Goal: Task Accomplishment & Management: Manage account settings

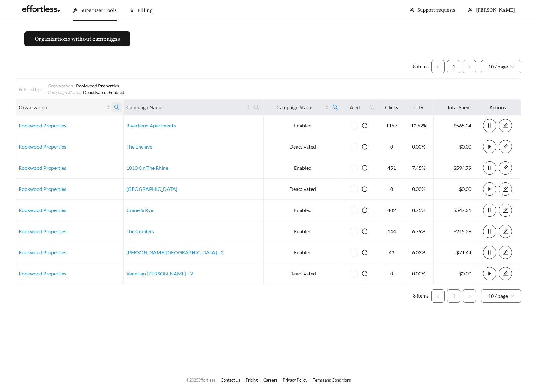
click at [120, 109] on icon "search" at bounding box center [117, 108] width 6 height 6
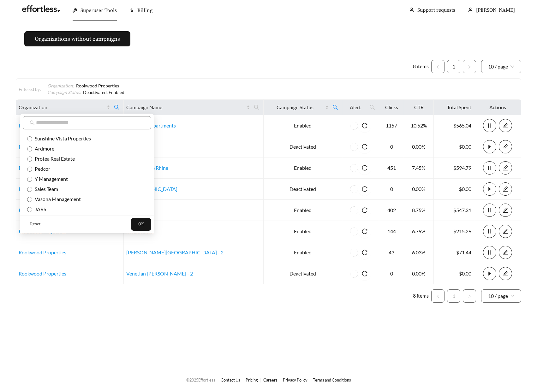
click at [39, 223] on span "Reset" at bounding box center [35, 224] width 10 height 6
click at [131, 225] on button "OK" at bounding box center [141, 224] width 20 height 13
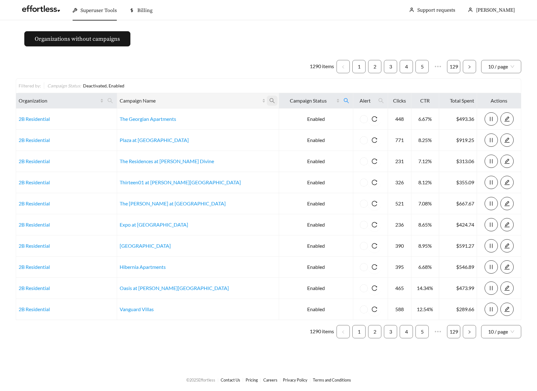
click at [267, 103] on span at bounding box center [272, 101] width 11 height 10
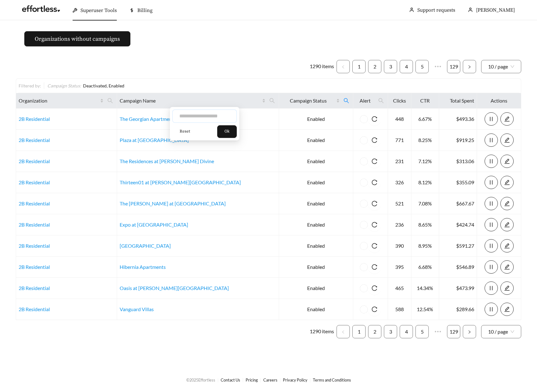
click at [210, 117] on input "text" at bounding box center [204, 116] width 64 height 13
click at [113, 102] on icon "search" at bounding box center [110, 101] width 6 height 6
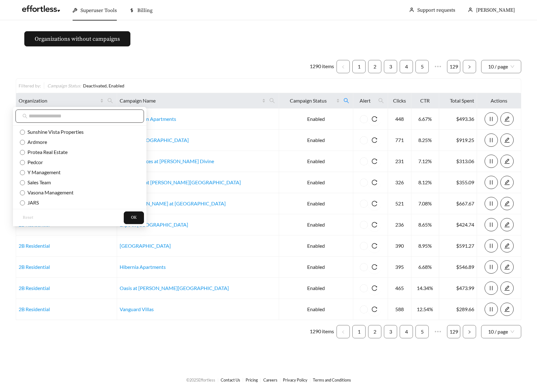
click at [105, 115] on input "text" at bounding box center [83, 116] width 108 height 8
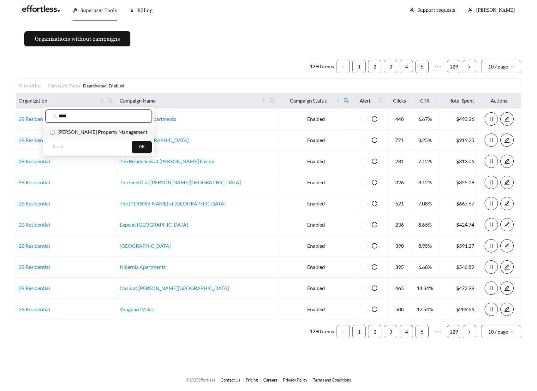
type input "****"
click at [104, 135] on span "Quinn Property Management" at bounding box center [101, 132] width 93 height 6
click at [139, 147] on span "OK" at bounding box center [142, 147] width 6 height 6
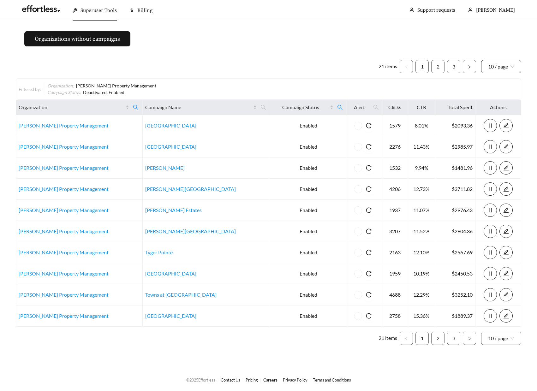
click at [509, 63] on span "10 / page" at bounding box center [501, 66] width 26 height 13
click at [503, 114] on div "100 / page" at bounding box center [501, 111] width 27 height 7
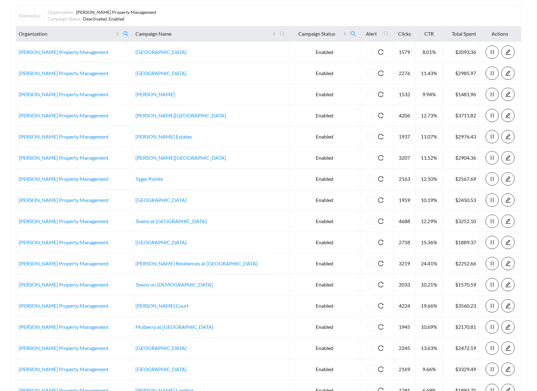
scroll to position [225, 0]
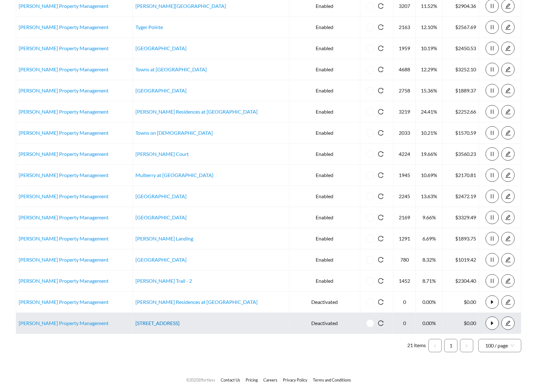
click at [159, 323] on link "[STREET_ADDRESS]" at bounding box center [157, 323] width 44 height 6
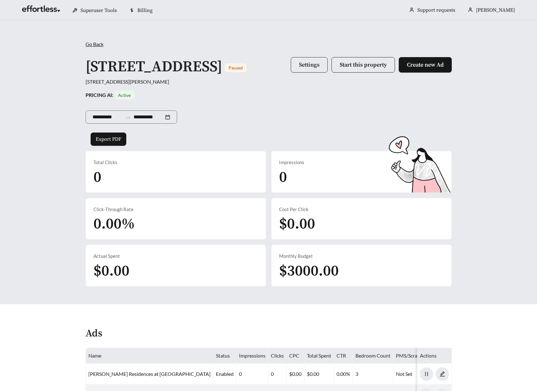
click at [314, 66] on span "Settings" at bounding box center [309, 64] width 21 height 7
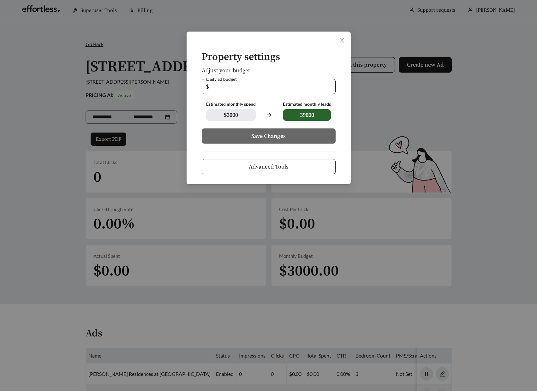
click at [266, 169] on span "Advanced Tools" at bounding box center [269, 167] width 40 height 9
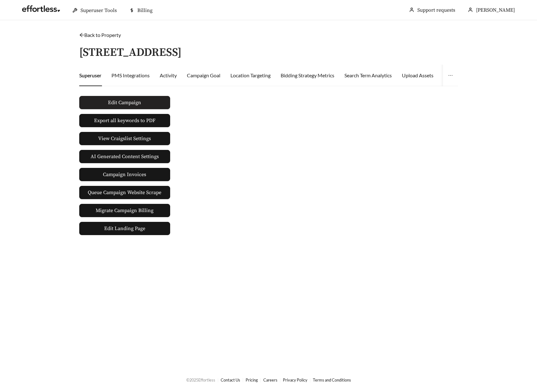
click at [142, 105] on button "Edit Campaign" at bounding box center [124, 102] width 91 height 13
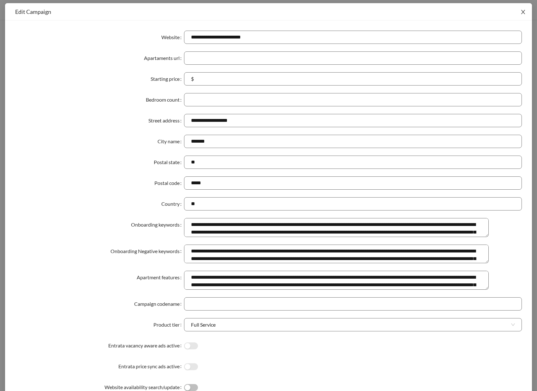
click at [522, 10] on icon "close" at bounding box center [523, 12] width 6 height 6
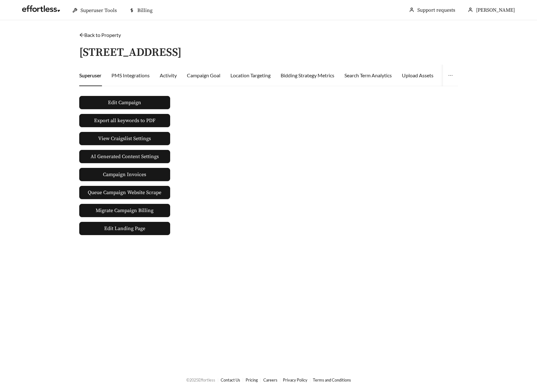
click at [85, 35] on link "Back to Property" at bounding box center [100, 35] width 42 height 6
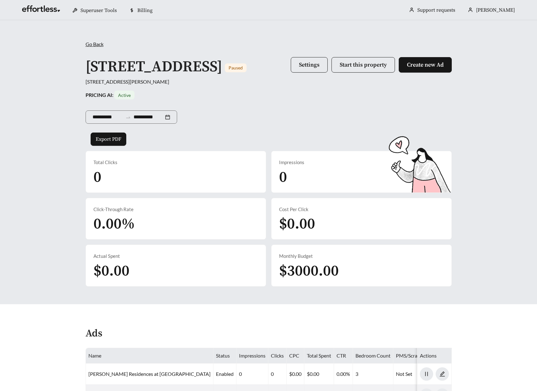
click at [91, 45] on span "Go Back" at bounding box center [95, 44] width 18 height 6
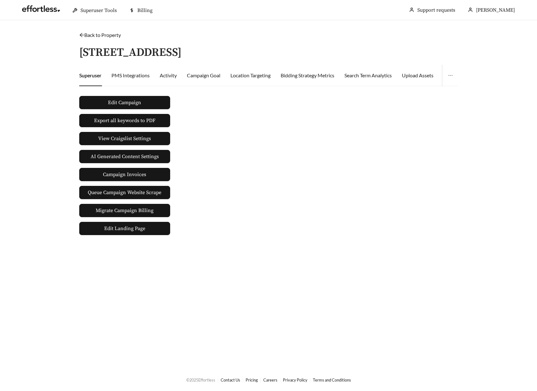
click at [90, 36] on link "Back to Property" at bounding box center [100, 35] width 42 height 6
